Goal: Information Seeking & Learning: Check status

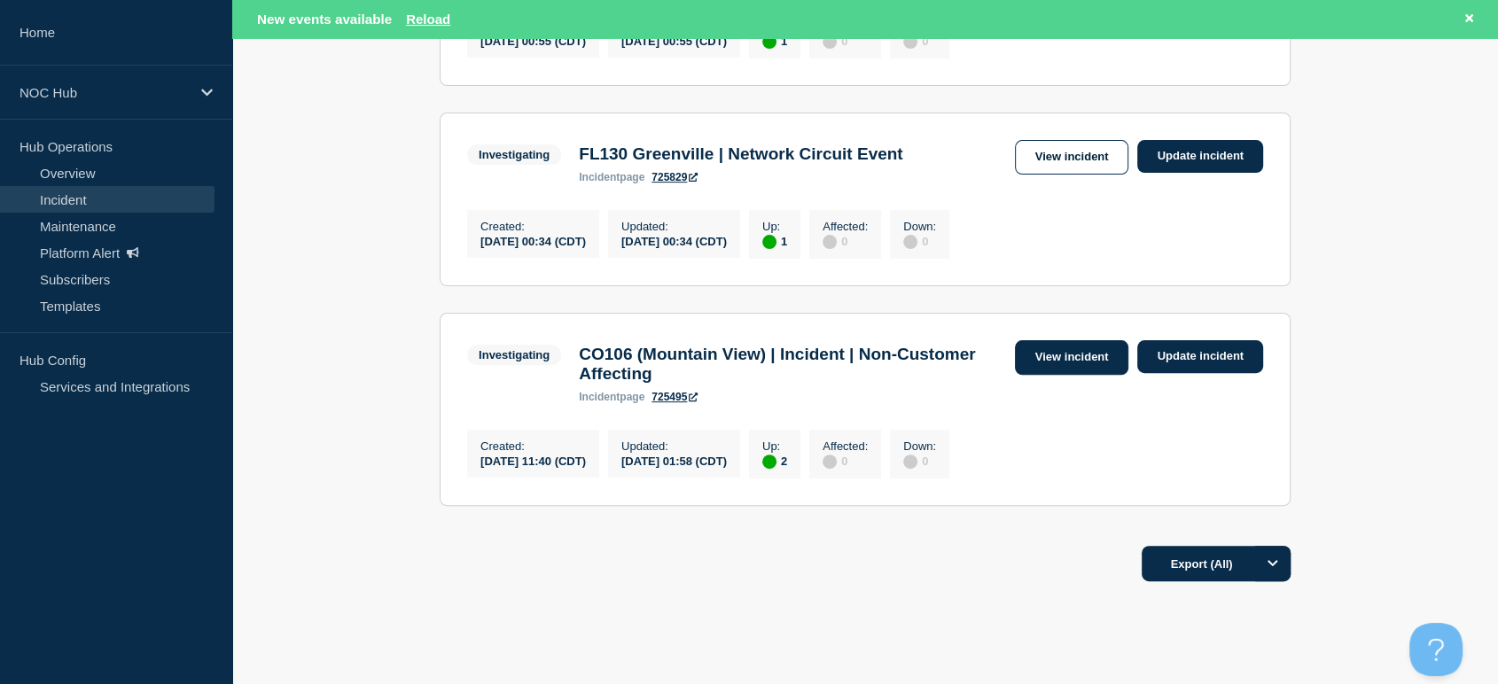
click at [1086, 374] on link "View incident" at bounding box center [1072, 357] width 114 height 35
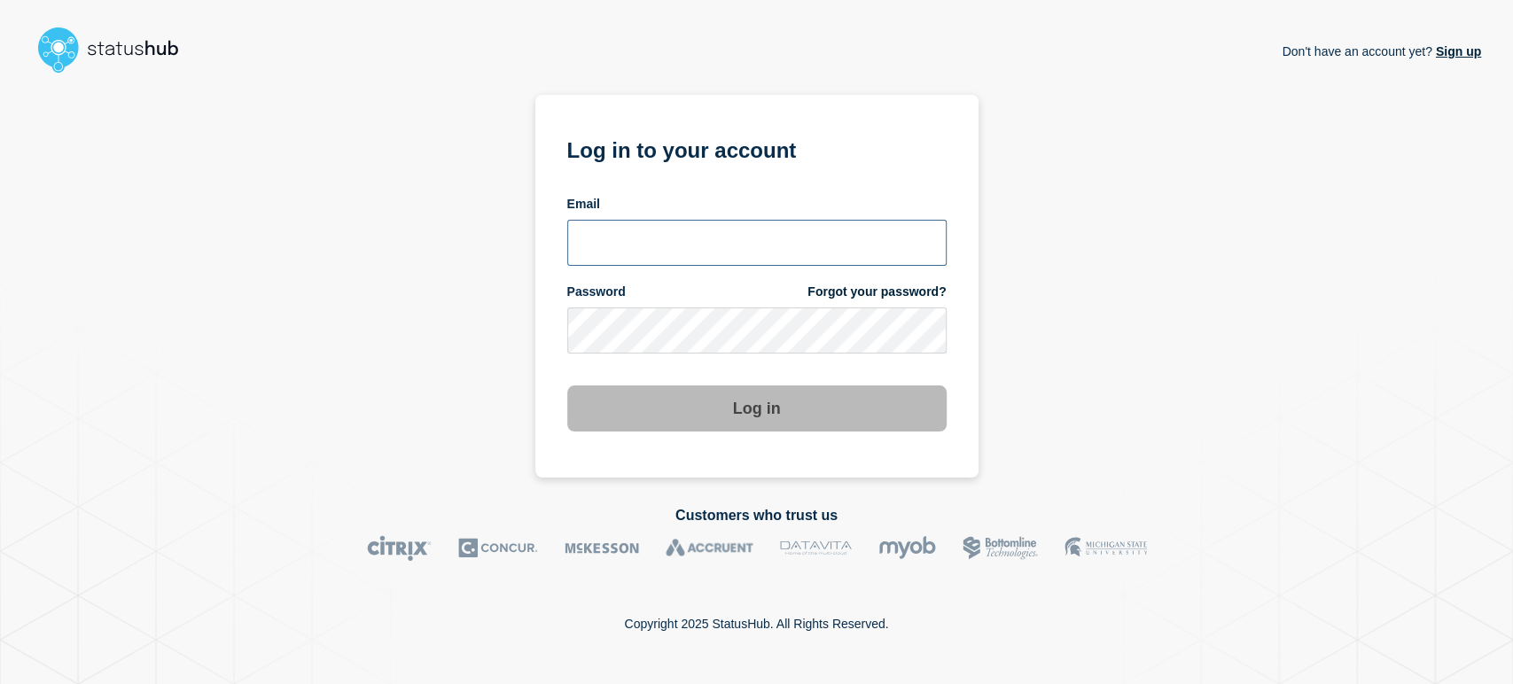
click at [731, 249] on input "email input" at bounding box center [756, 243] width 379 height 46
click at [824, 225] on input "email input" at bounding box center [756, 243] width 379 height 46
type input "sean.webb@conexon.us"
click at [567, 386] on button "Log in" at bounding box center [756, 409] width 379 height 46
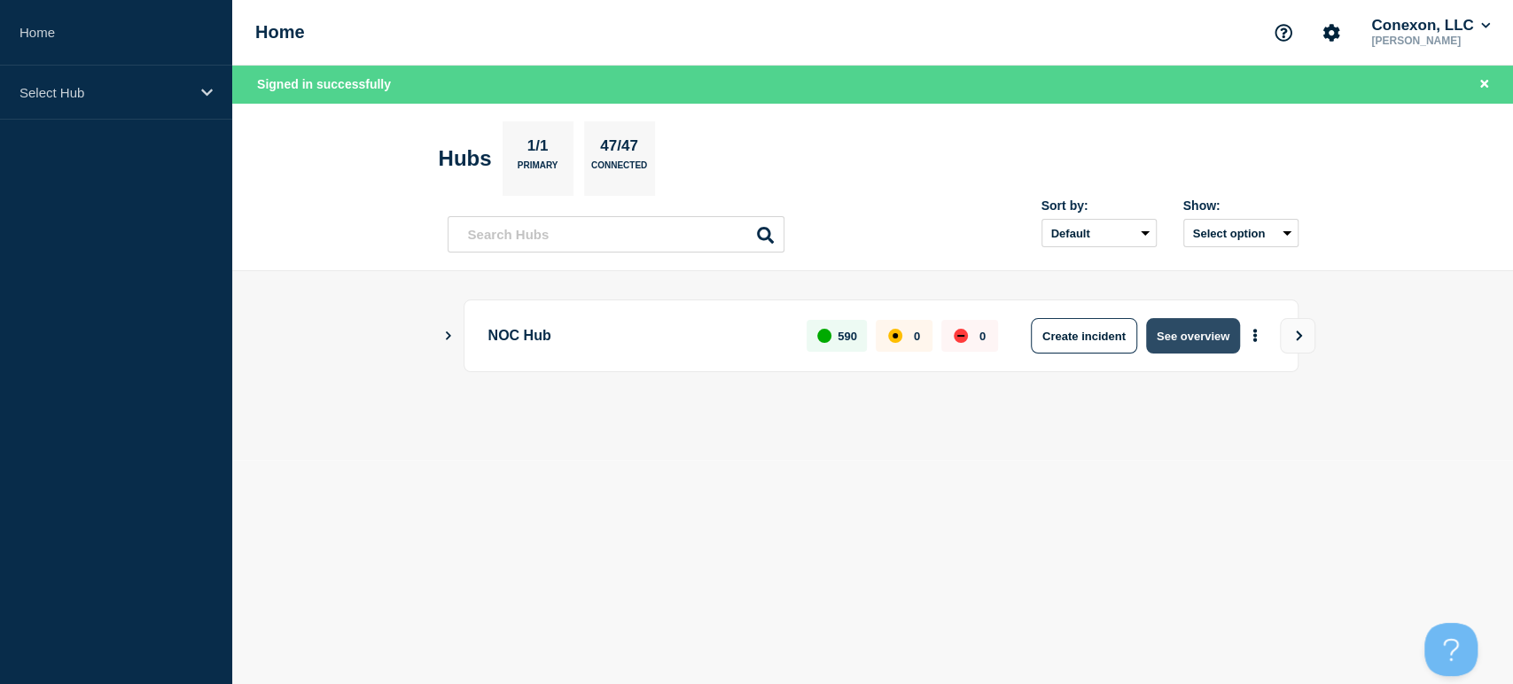
click at [1178, 329] on button "See overview" at bounding box center [1193, 335] width 94 height 35
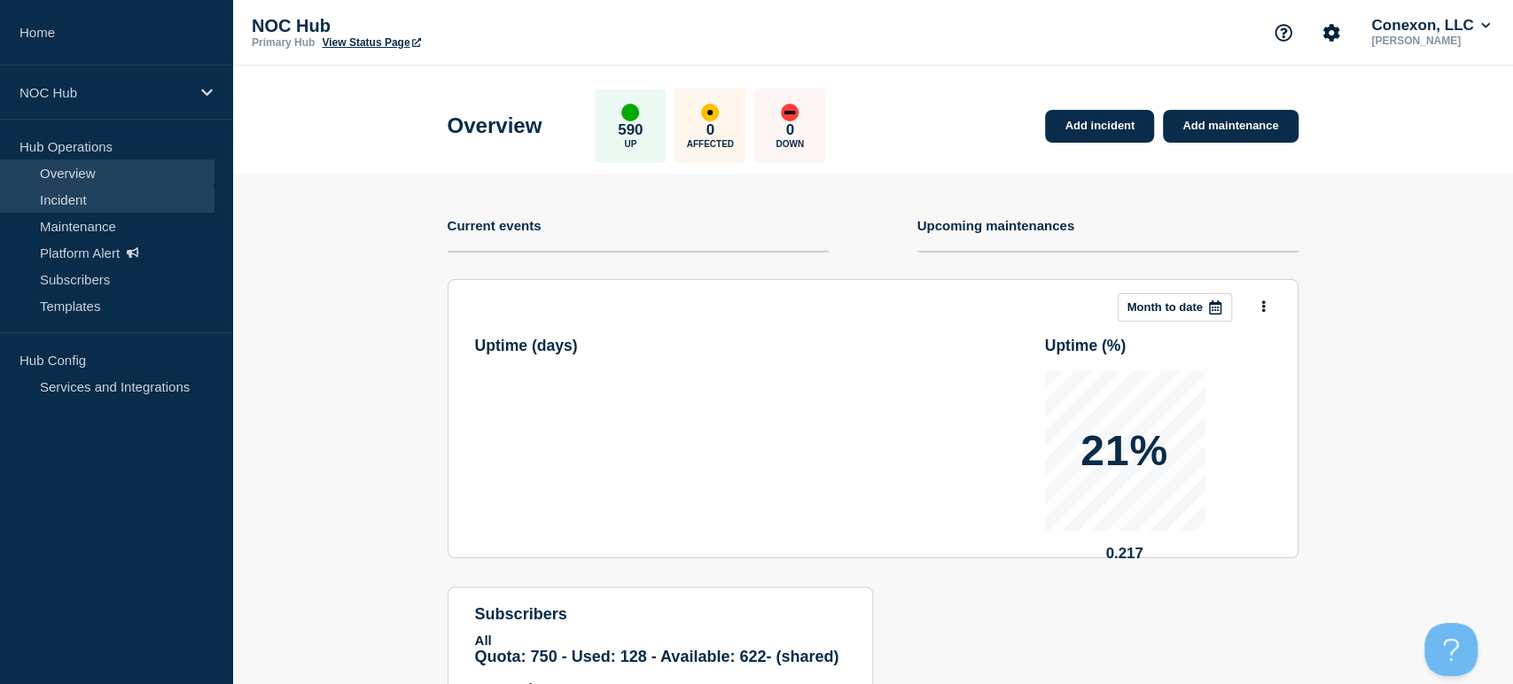
click at [42, 204] on link "Incident" at bounding box center [107, 199] width 214 height 27
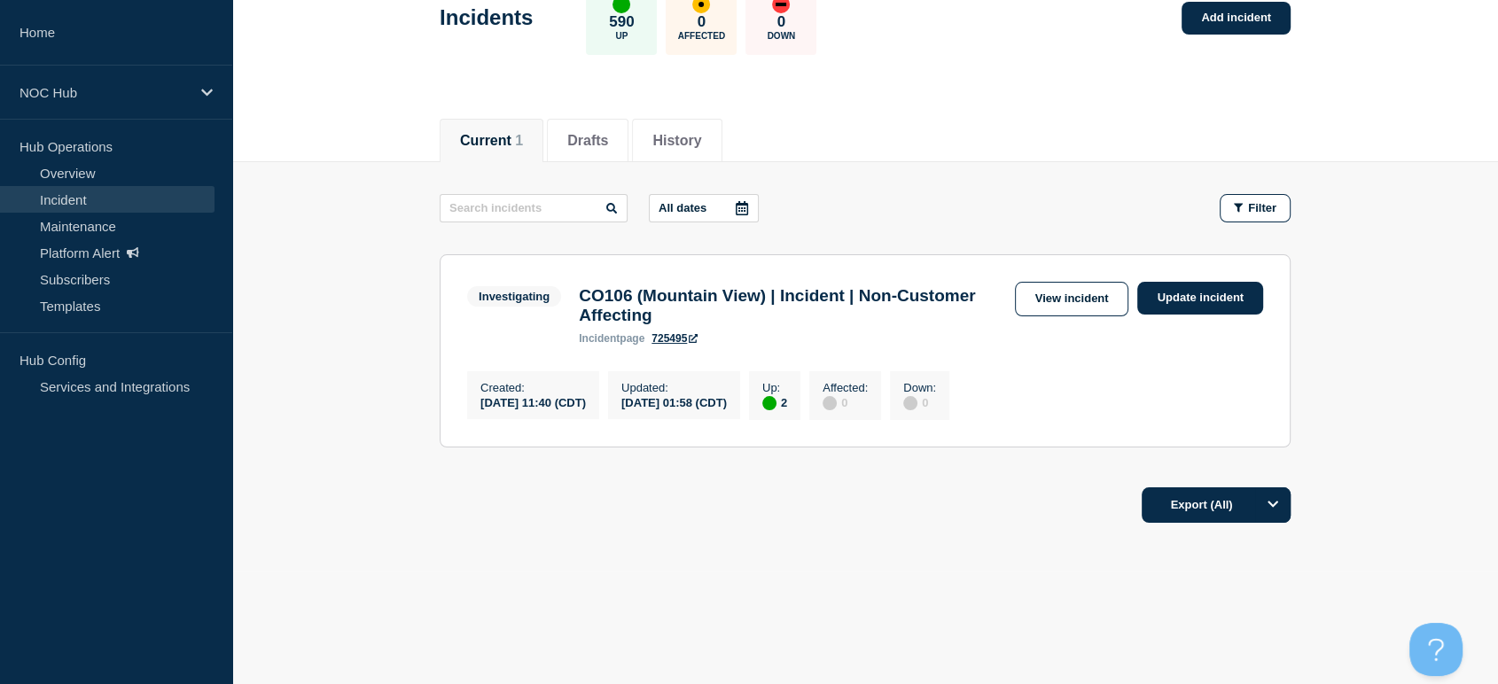
scroll to position [121, 0]
click at [1048, 298] on link "View incident" at bounding box center [1072, 299] width 114 height 35
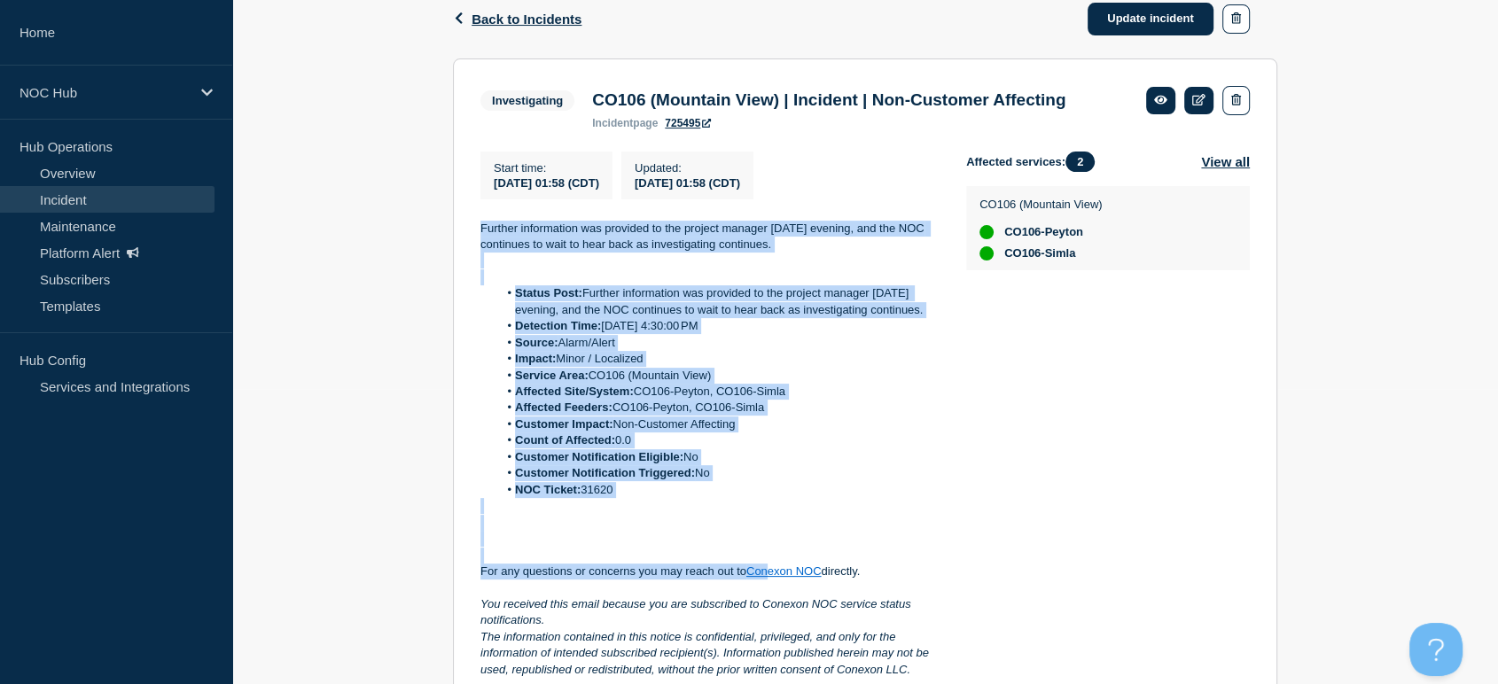
scroll to position [590, 0]
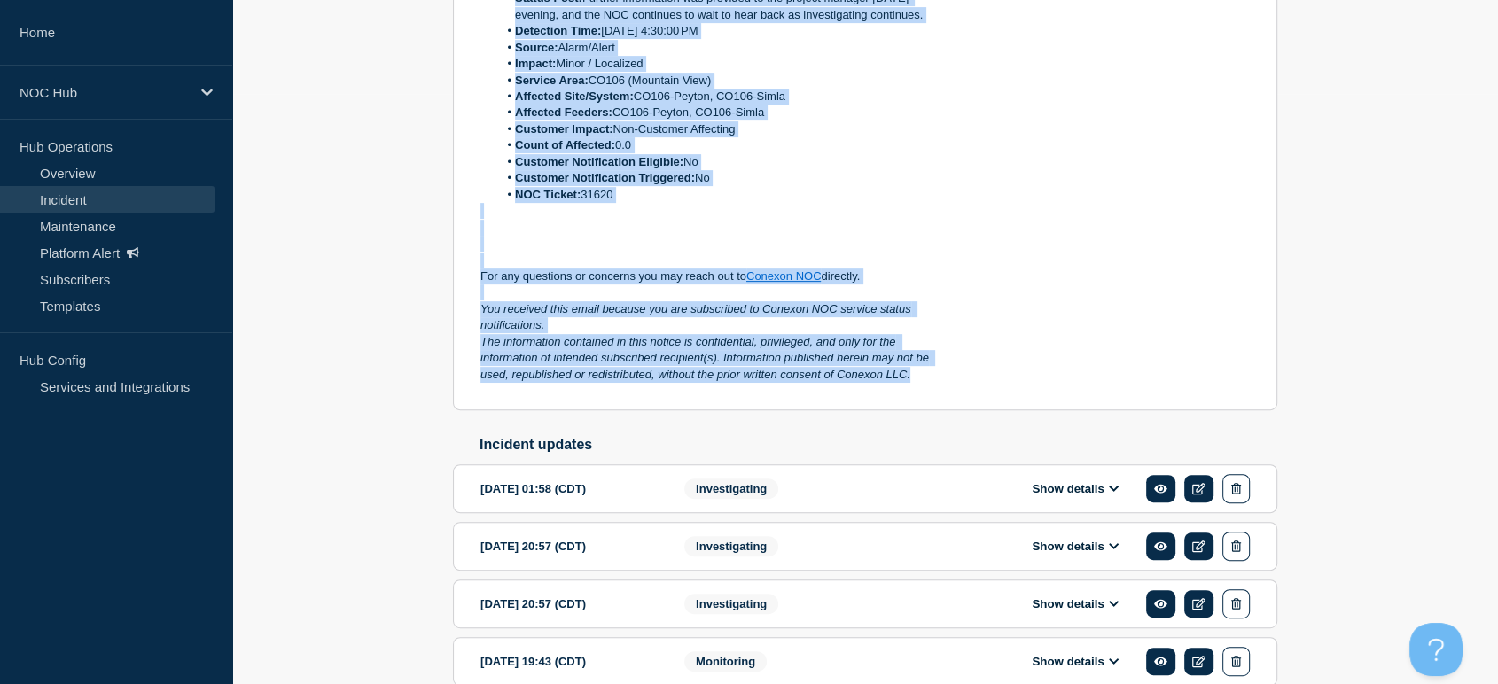
drag, startPoint x: 473, startPoint y: 247, endPoint x: 924, endPoint y: 410, distance: 478.9
click at [924, 410] on section "Investigating CO106 (Mountain View) | Incident | Non-Customer Affecting inciden…" at bounding box center [865, 87] width 824 height 648
copy div "Loremip dolorsitame con adipisci el sed doeiusm tempori utlaboree dolorem, ali …"
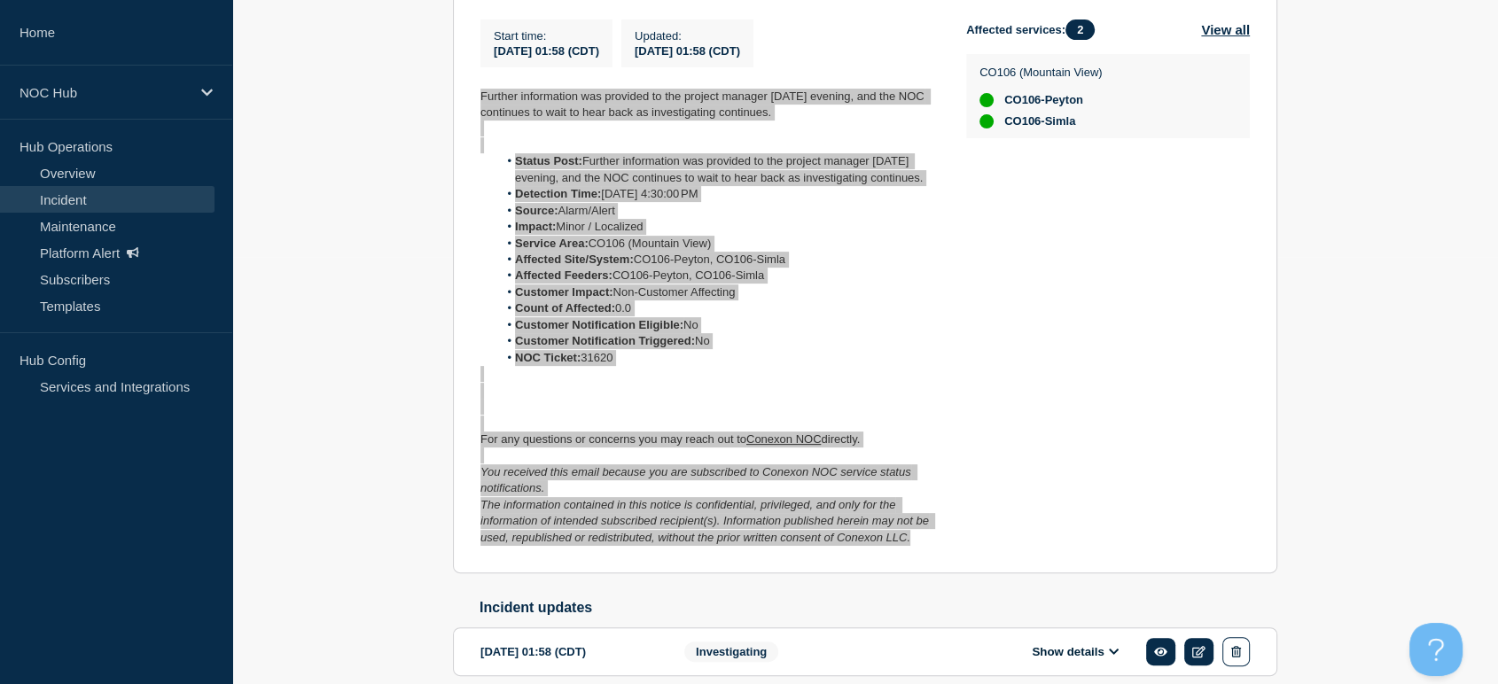
scroll to position [394, 0]
